Goal: Information Seeking & Learning: Learn about a topic

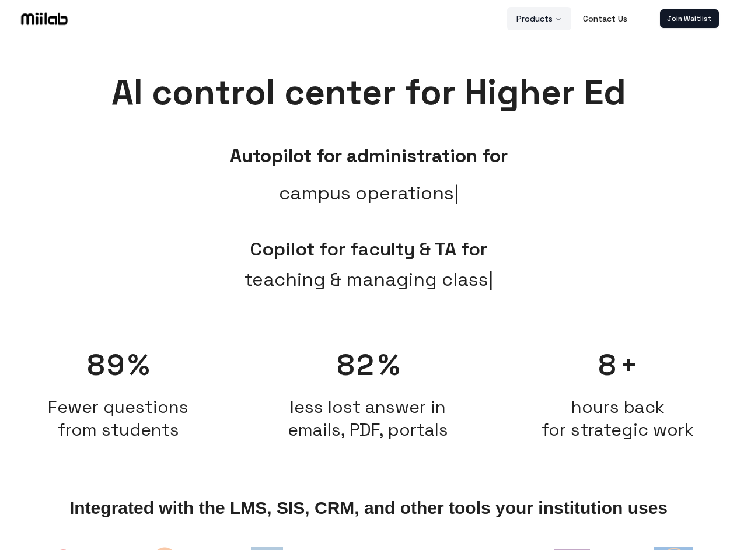
click at [540, 19] on button "Products" at bounding box center [539, 18] width 64 height 23
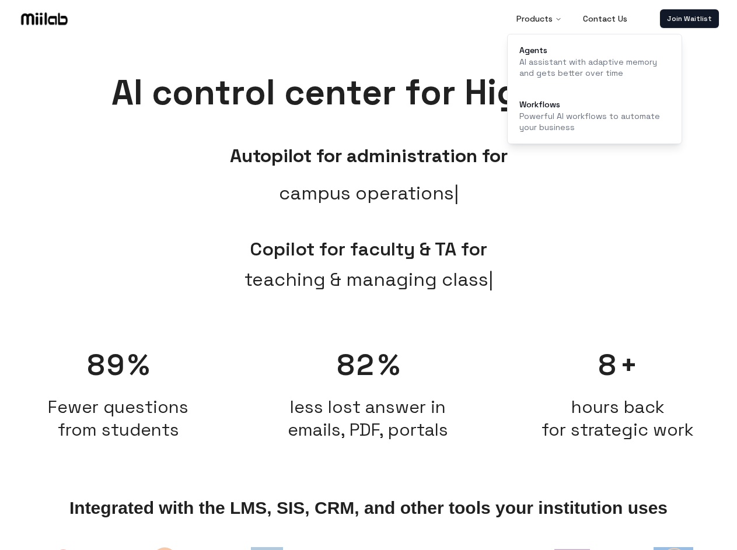
click at [689, 19] on link "Join Waitlist" at bounding box center [689, 18] width 59 height 19
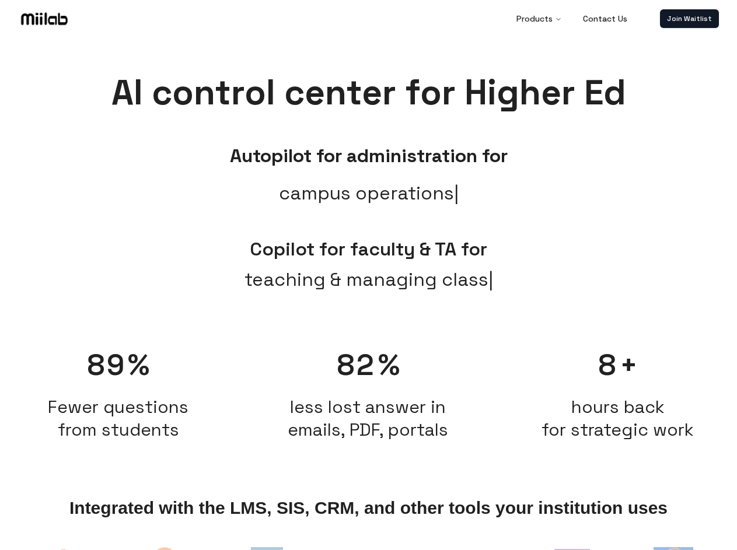
click at [368, 292] on span "teaching & managing class" at bounding box center [369, 280] width 249 height 28
click at [118, 396] on span "Fewer questions from students" at bounding box center [118, 419] width 238 height 46
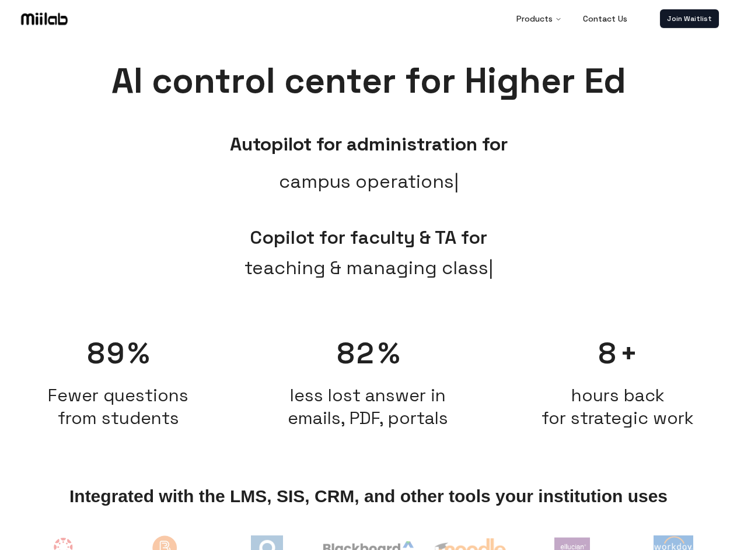
click at [368, 388] on h2 "less lost answer in emails, PDF, portals" at bounding box center [368, 407] width 238 height 46
click at [618, 388] on span "hours back for strategic work" at bounding box center [618, 407] width 152 height 46
click at [64, 548] on img at bounding box center [63, 554] width 48 height 48
click at [165, 548] on img at bounding box center [165, 555] width 55 height 50
click at [267, 548] on img at bounding box center [267, 552] width 32 height 32
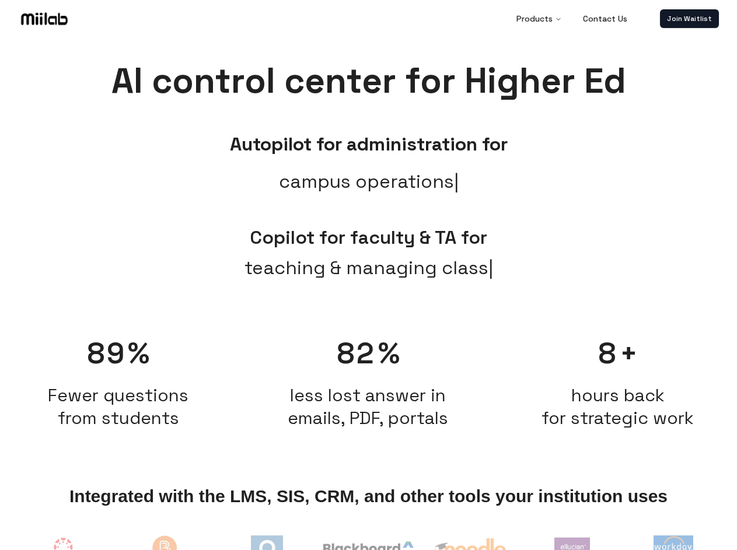
click at [368, 548] on img at bounding box center [368, 552] width 90 height 21
